Goal: Find specific page/section: Find specific page/section

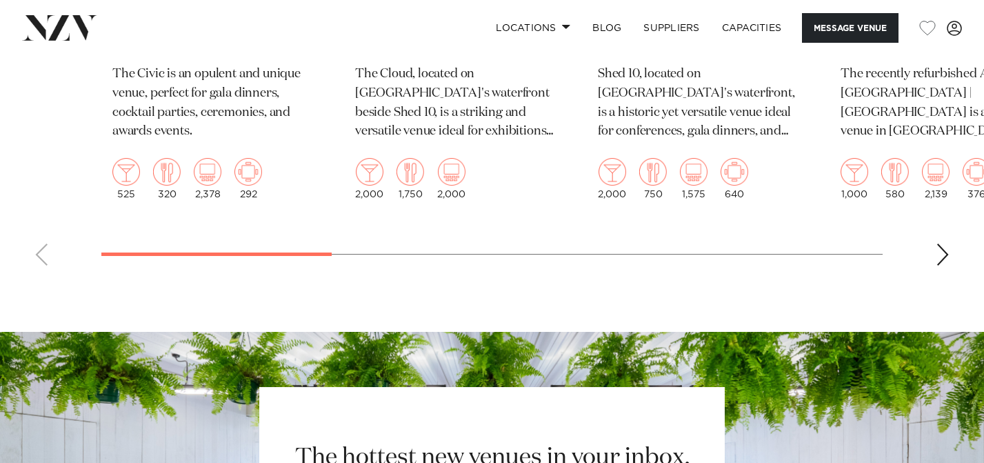
scroll to position [2509, 0]
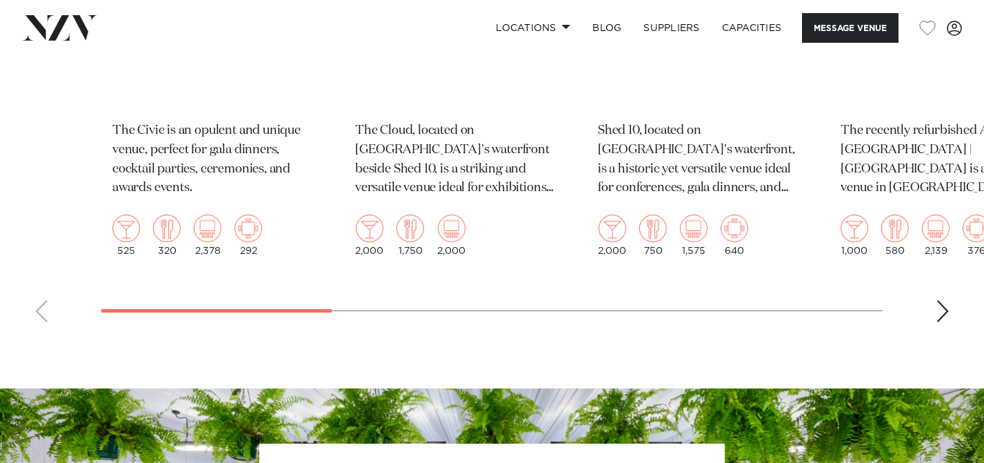
click at [945, 300] on div "Next slide" at bounding box center [943, 311] width 14 height 22
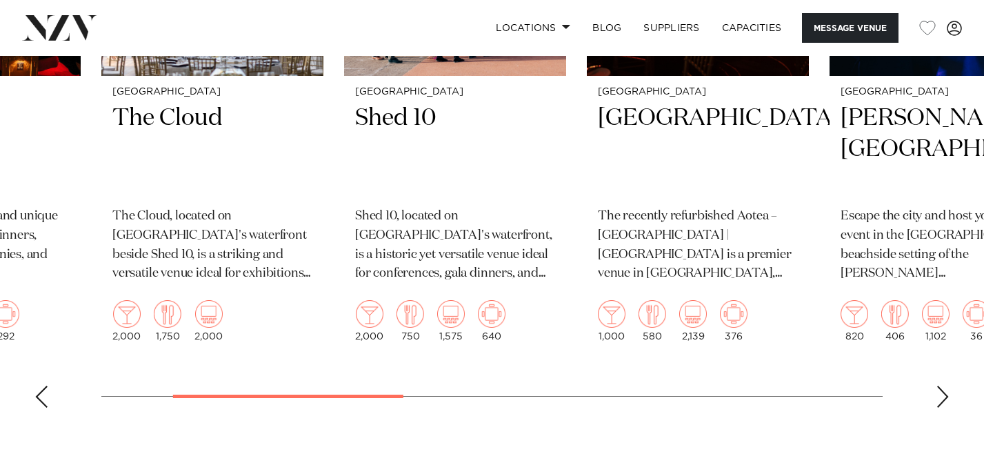
scroll to position [2490, 0]
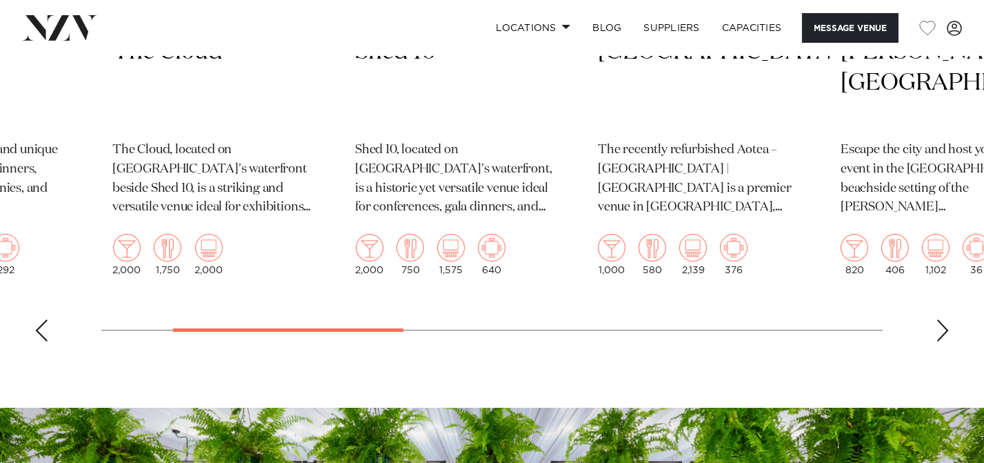
click at [941, 319] on div "Next slide" at bounding box center [943, 330] width 14 height 22
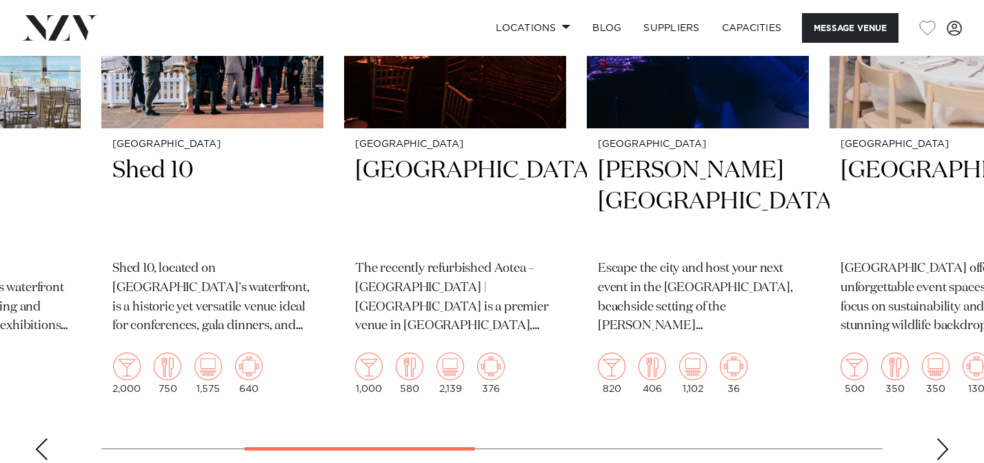
scroll to position [2379, 0]
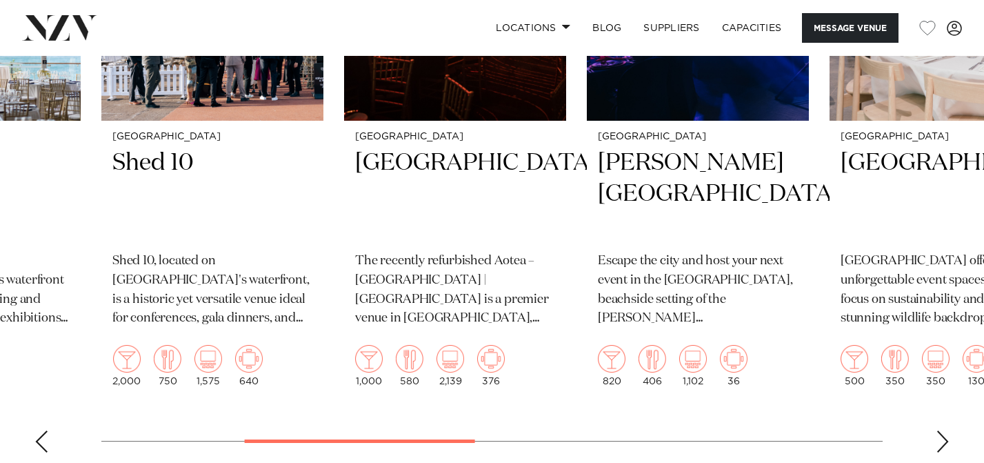
click at [942, 430] on div "Next slide" at bounding box center [943, 441] width 14 height 22
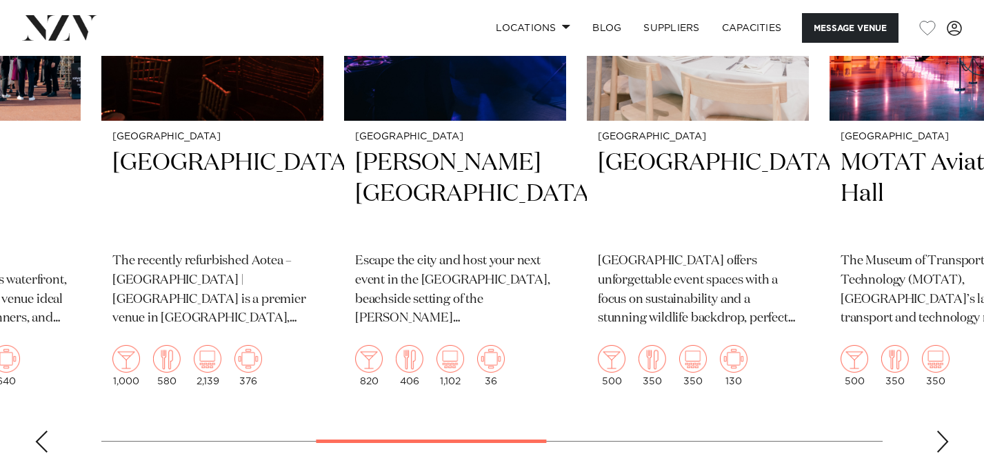
click at [942, 430] on div "Next slide" at bounding box center [943, 441] width 14 height 22
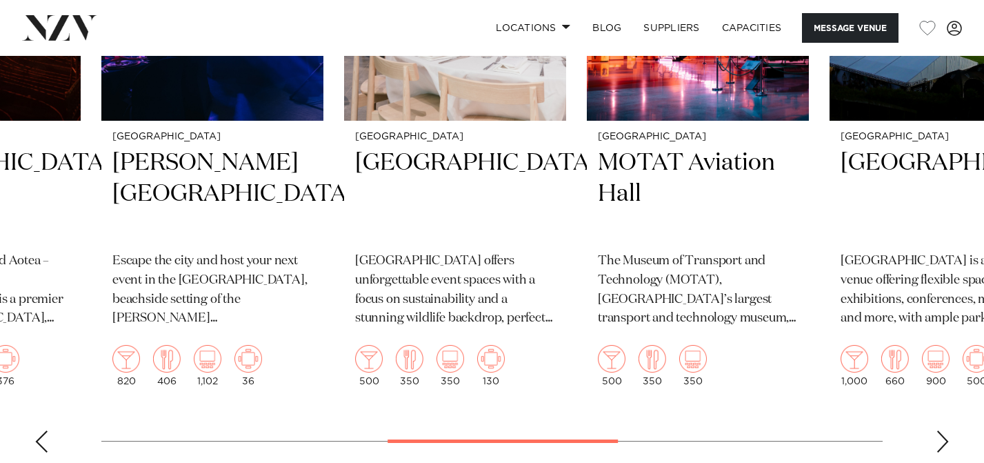
click at [942, 430] on div "Next slide" at bounding box center [943, 441] width 14 height 22
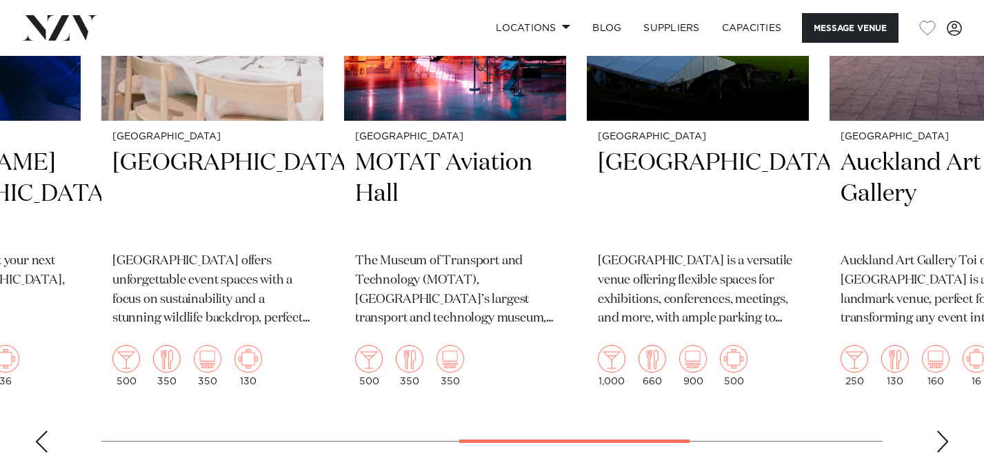
click at [942, 430] on div "Next slide" at bounding box center [943, 441] width 14 height 22
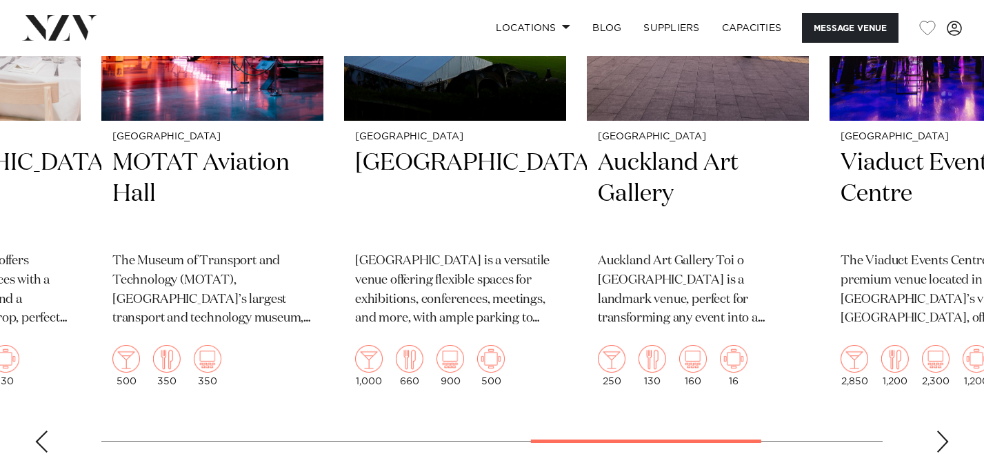
click at [942, 430] on div "Next slide" at bounding box center [943, 441] width 14 height 22
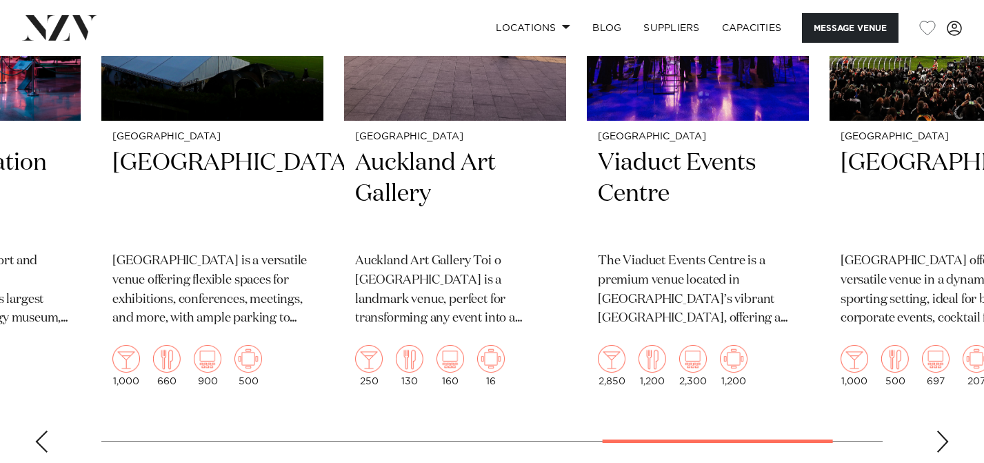
click at [942, 430] on div "Next slide" at bounding box center [943, 441] width 14 height 22
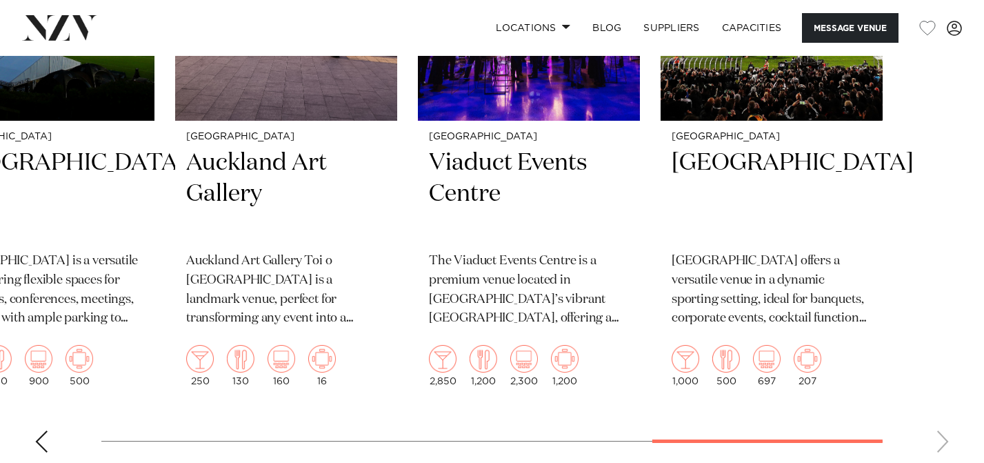
click at [942, 361] on swiper-container "[GEOGRAPHIC_DATA] The Civic The Civic is an opulent and unique venue, perfect f…" at bounding box center [492, 143] width 984 height 640
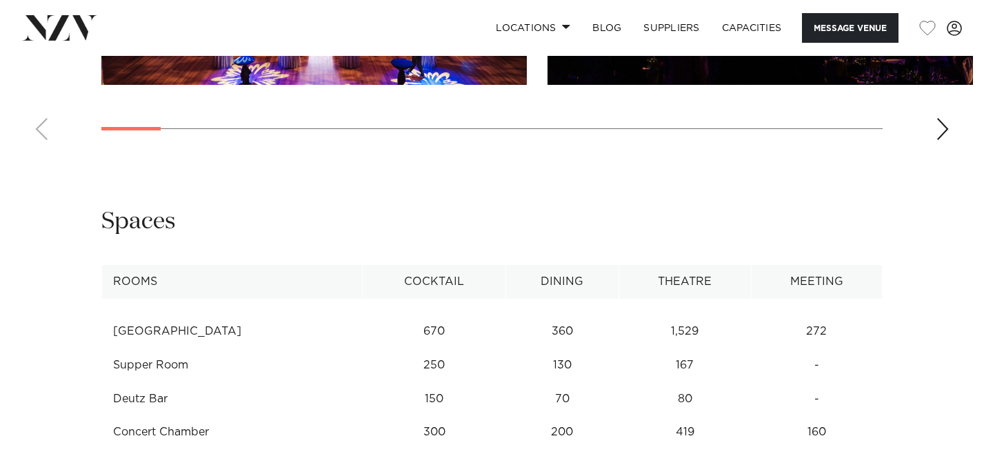
scroll to position [1635, 0]
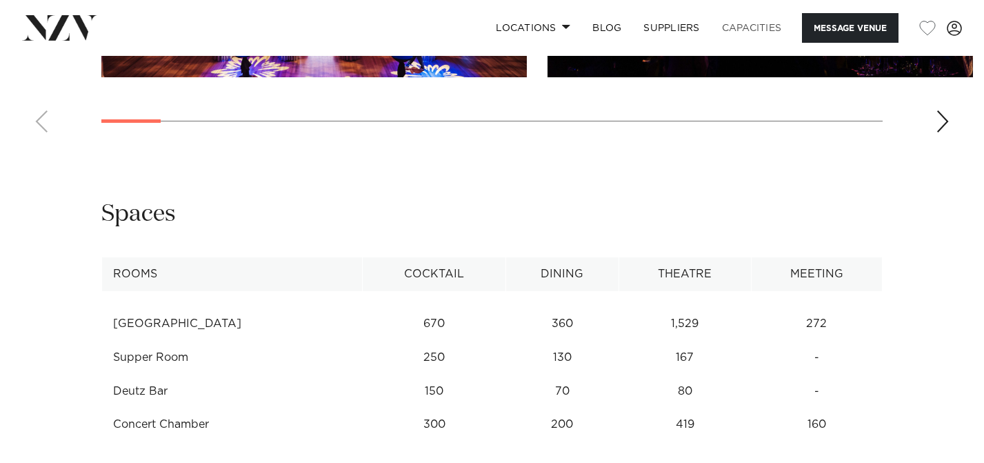
click at [730, 26] on link "Capacities" at bounding box center [752, 28] width 82 height 30
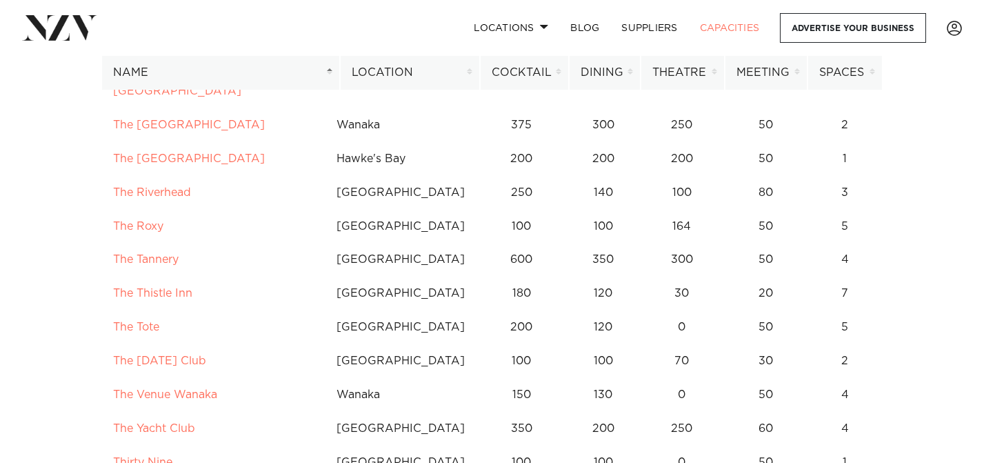
scroll to position [9368, 0]
